Goal: Information Seeking & Learning: Learn about a topic

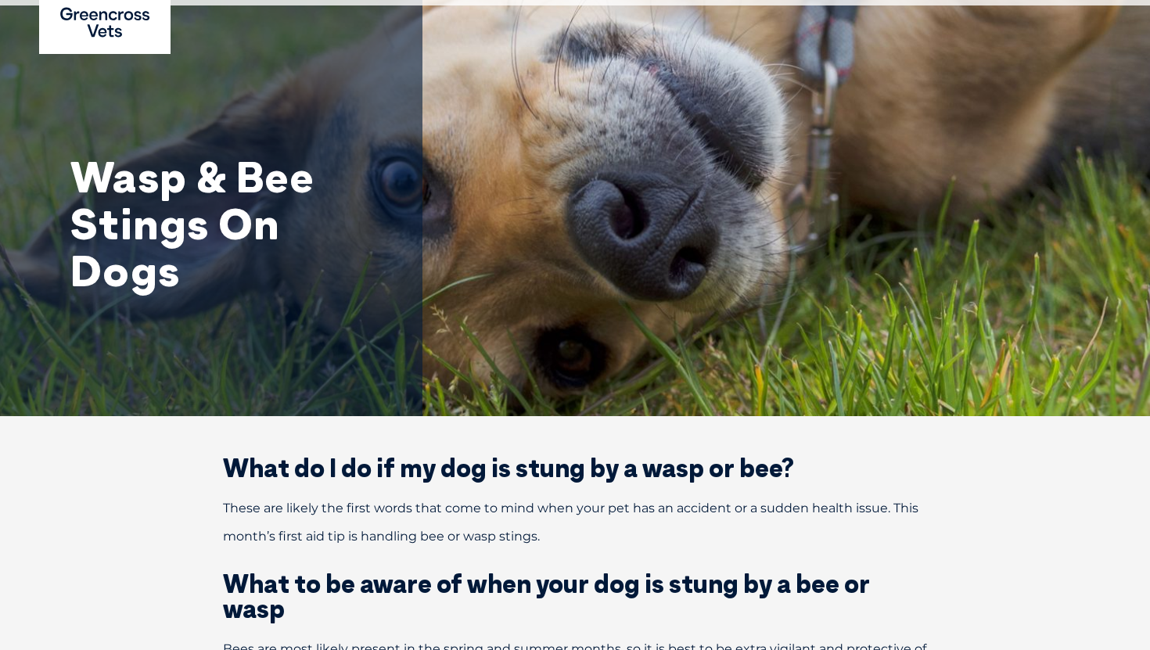
click at [693, 290] on div "Wasp & Bee Stings On Dogs" at bounding box center [575, 169] width 1150 height 493
